Goal: Information Seeking & Learning: Understand process/instructions

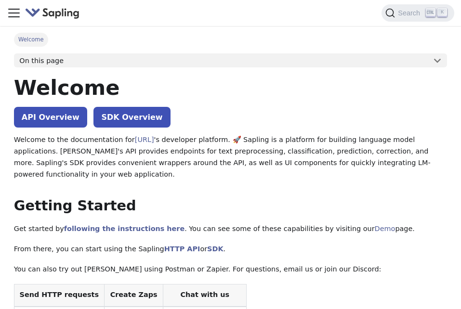
click at [16, 13] on icon "Toggle navigation bar" at bounding box center [14, 13] width 11 height 8
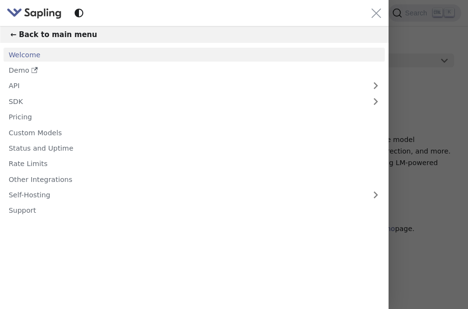
click at [377, 16] on icon "Close navigation bar" at bounding box center [376, 13] width 10 height 10
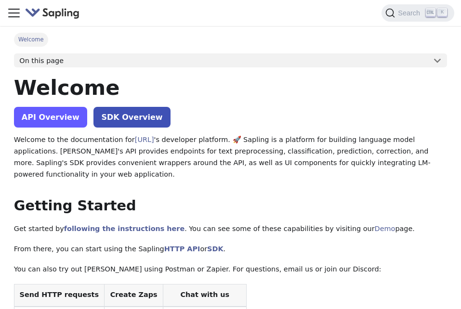
click at [64, 113] on link "API Overview" at bounding box center [50, 117] width 73 height 21
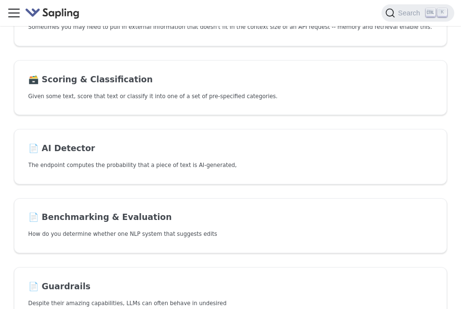
scroll to position [540, 0]
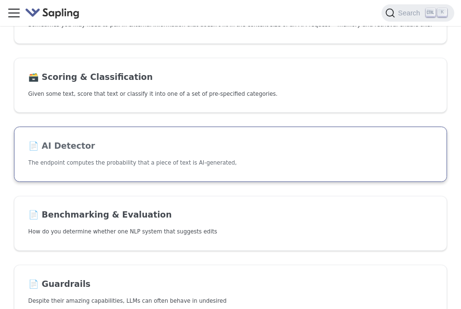
click at [120, 161] on p "The endpoint computes the probability that a piece of text is AI-generated," at bounding box center [230, 162] width 404 height 9
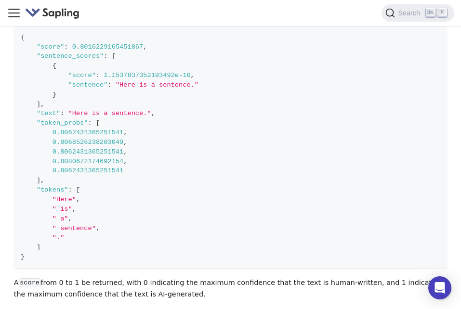
scroll to position [868, 0]
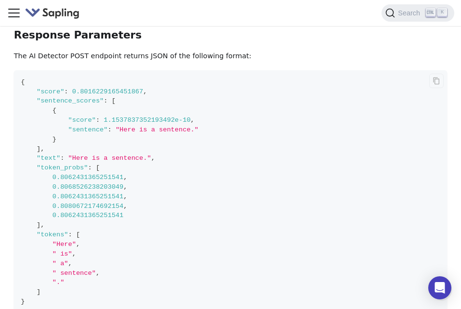
click at [139, 151] on code "{ "score" : 0.8016229165451867 , "sentence_scores" : [ { "score" : 1.1537837352…" at bounding box center [230, 191] width 433 height 243
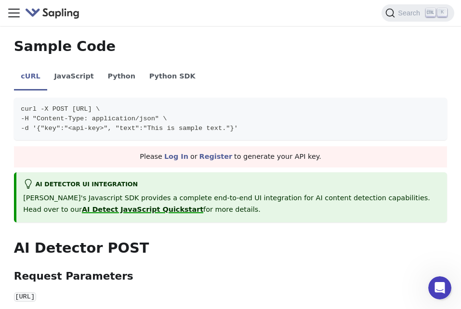
scroll to position [260, 0]
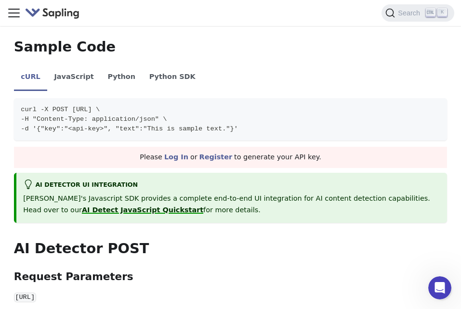
click at [203, 206] on link "AI Detect JavaScript Quickstart" at bounding box center [142, 210] width 121 height 8
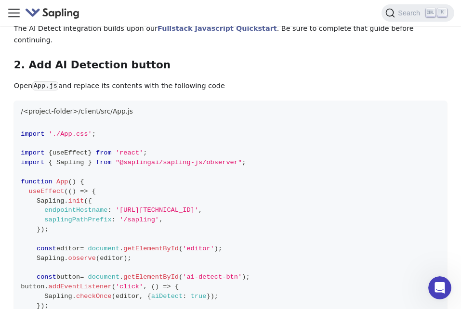
scroll to position [257, 0]
